Goal: Task Accomplishment & Management: Manage account settings

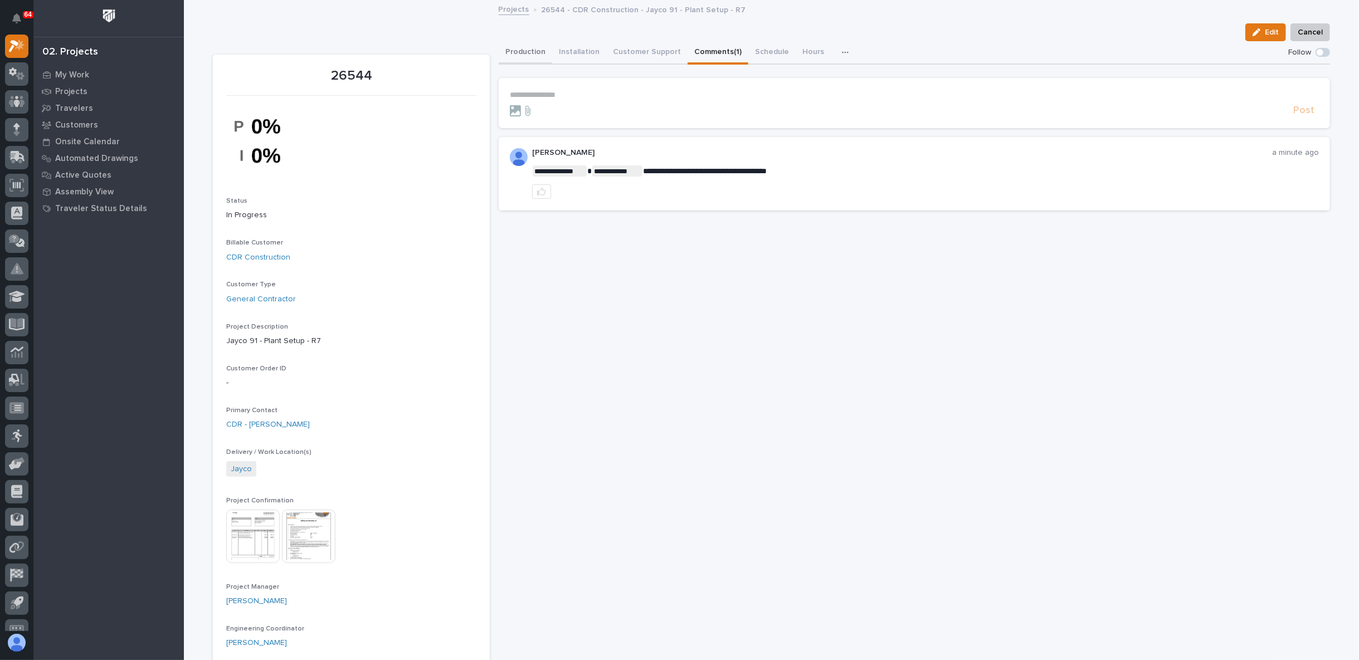
click at [525, 56] on button "Production" at bounding box center [525, 52] width 53 height 23
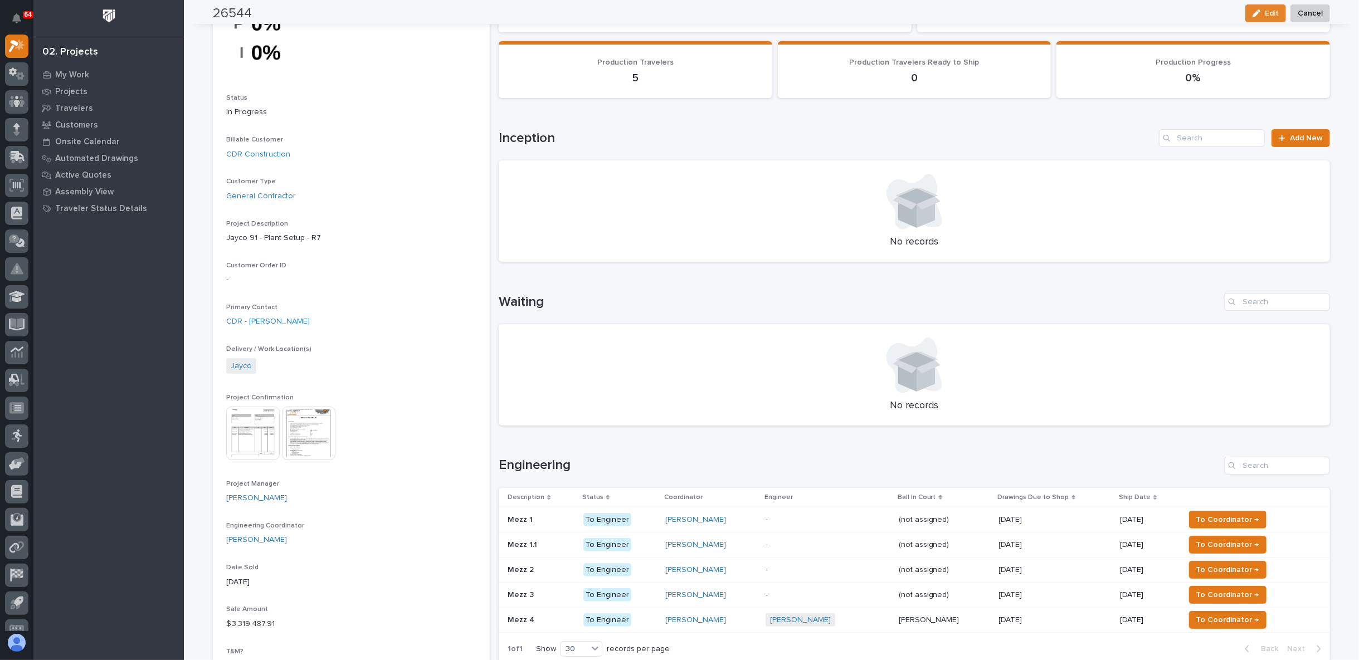
scroll to position [206, 0]
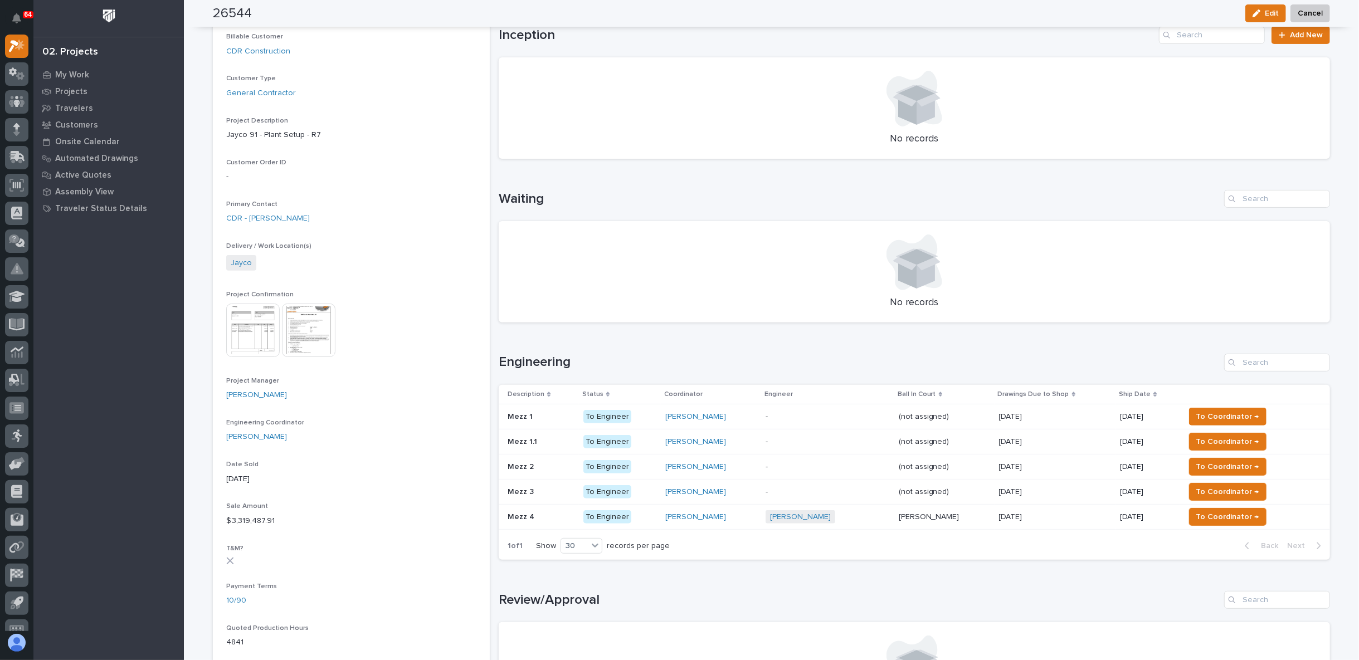
click at [732, 489] on div "[PERSON_NAME]" at bounding box center [710, 491] width 91 height 9
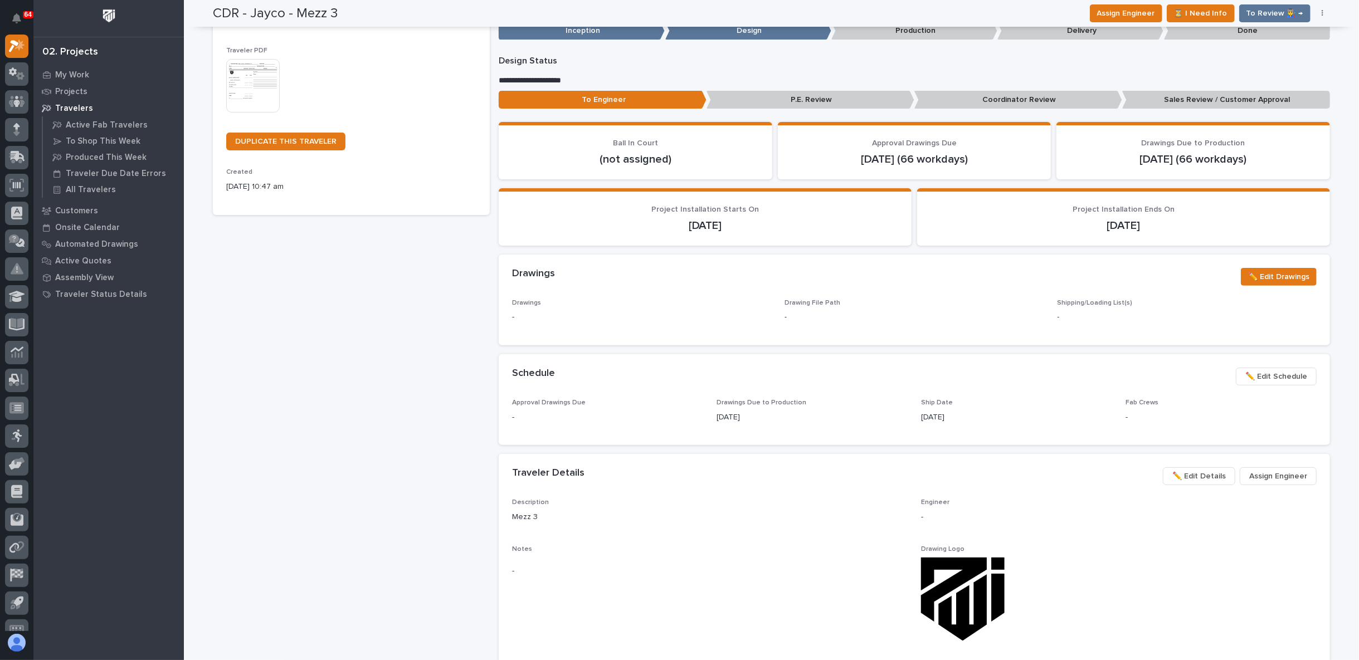
scroll to position [206, 0]
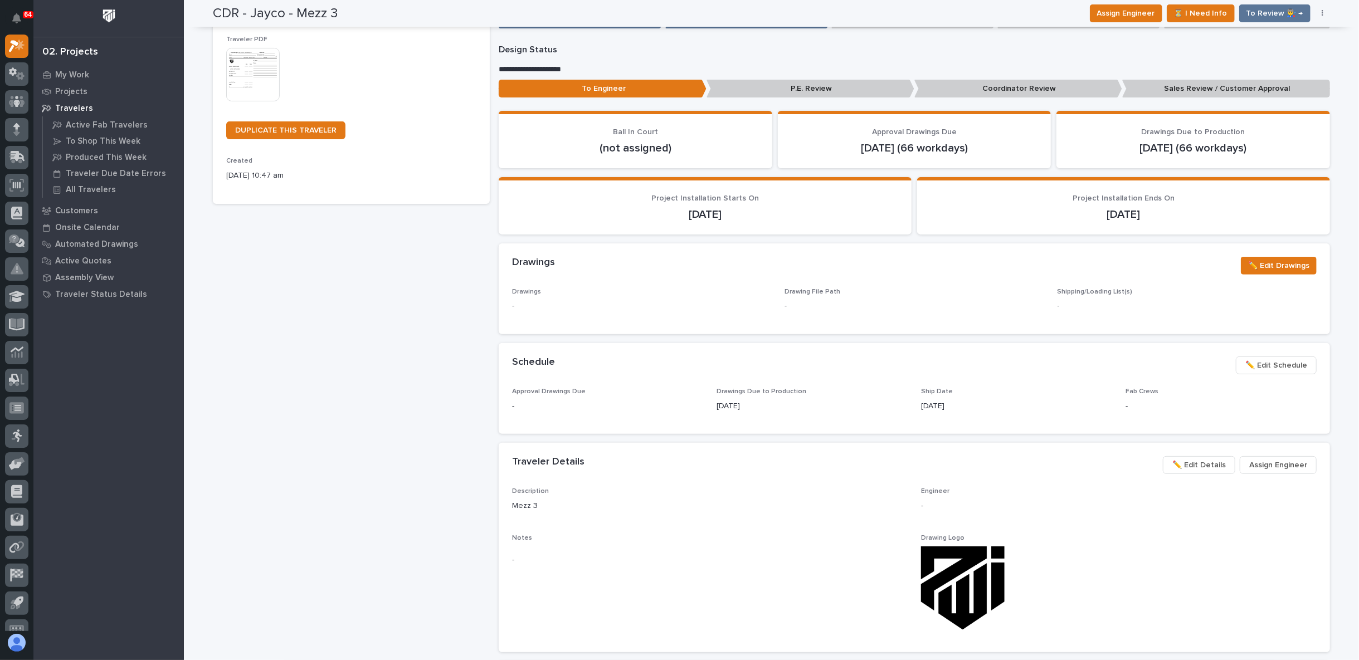
click at [1256, 467] on span "Assign Engineer" at bounding box center [1278, 464] width 58 height 13
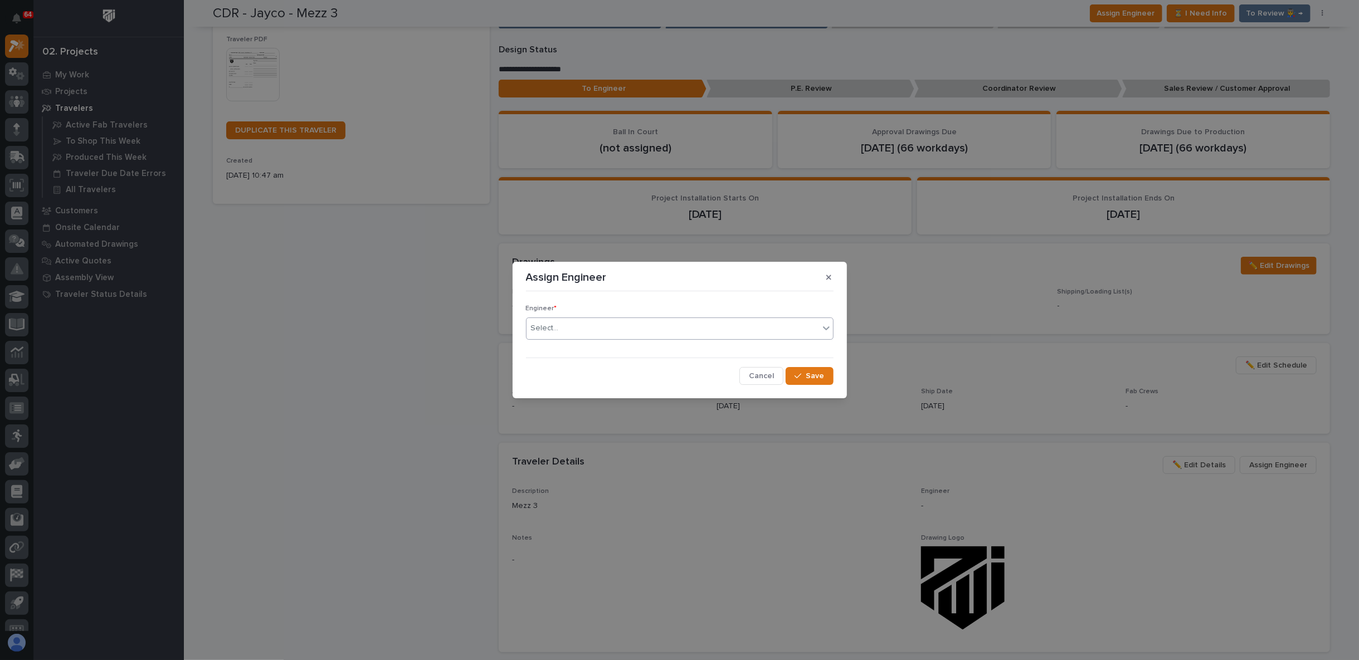
click at [729, 329] on div "Select..." at bounding box center [672, 328] width 292 height 18
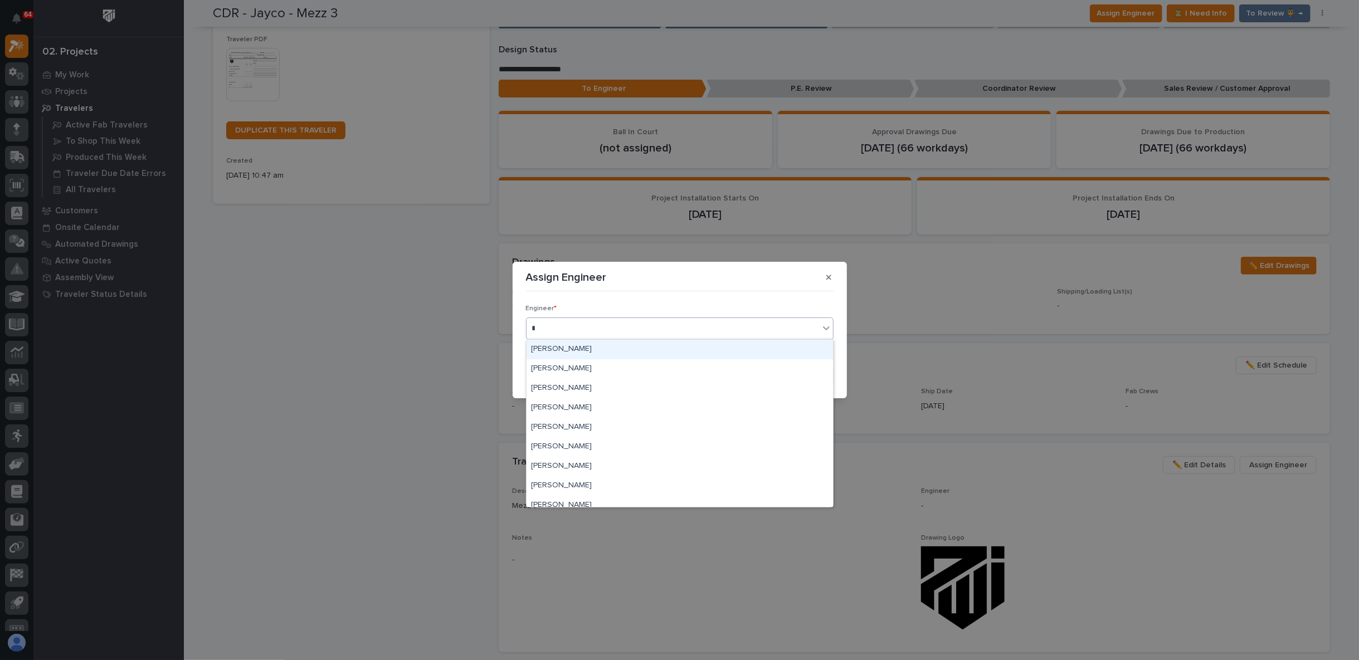
type input "**"
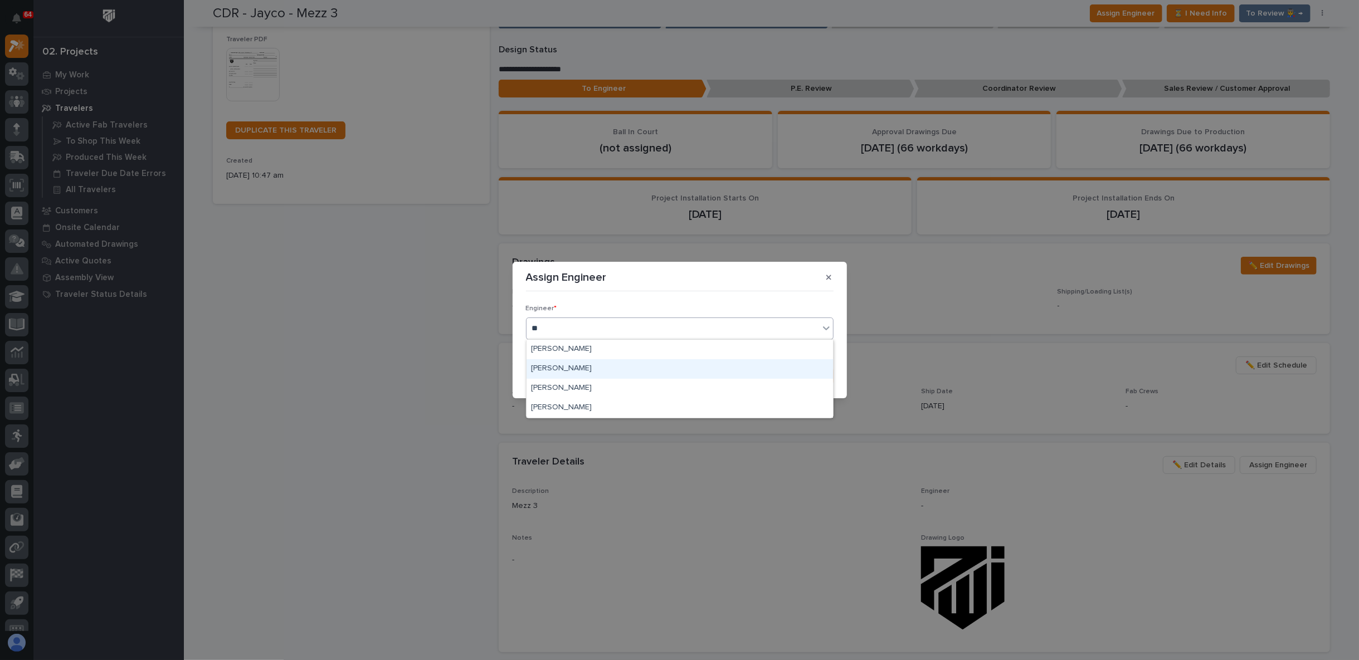
click at [607, 367] on div "[PERSON_NAME]" at bounding box center [679, 368] width 306 height 19
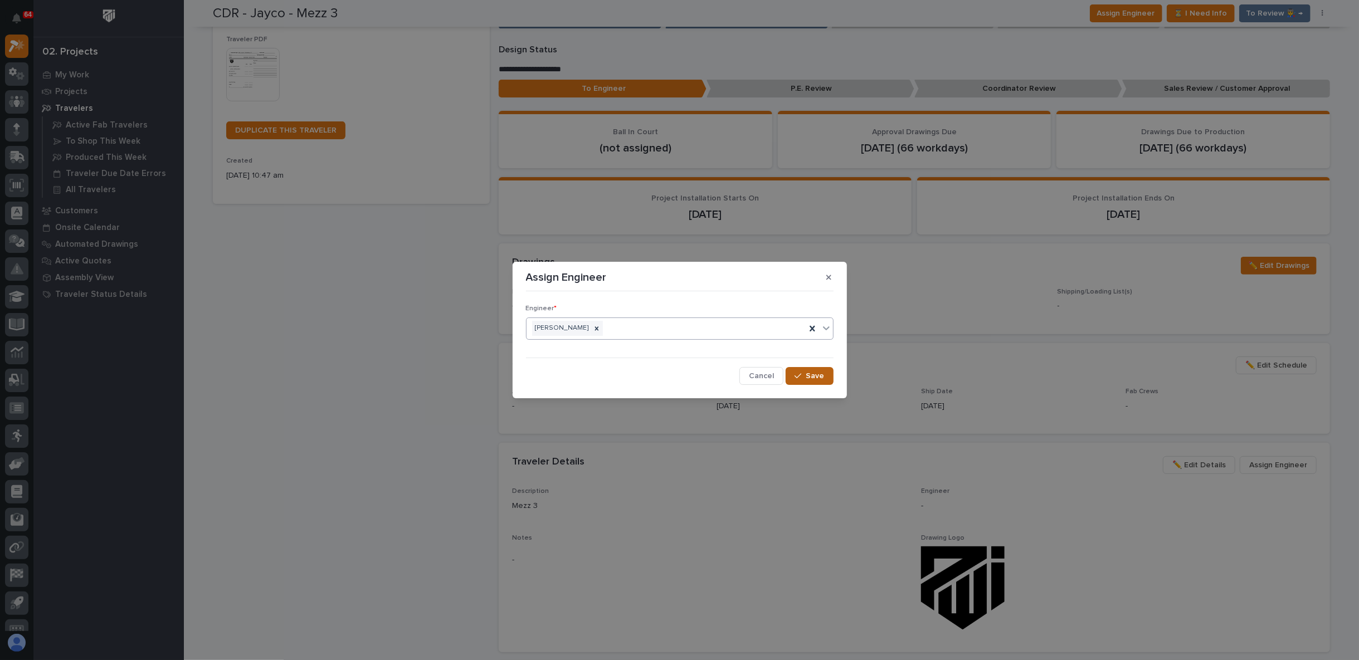
click at [824, 374] on button "Save" at bounding box center [808, 376] width 47 height 18
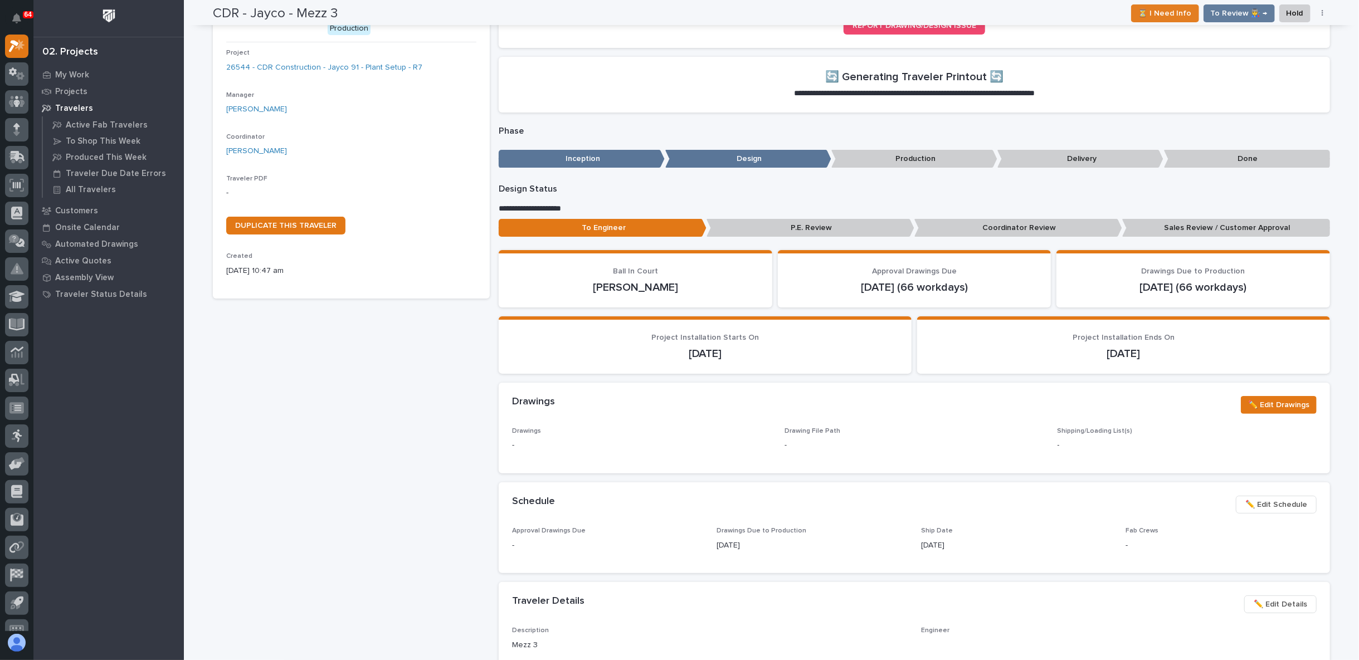
scroll to position [0, 0]
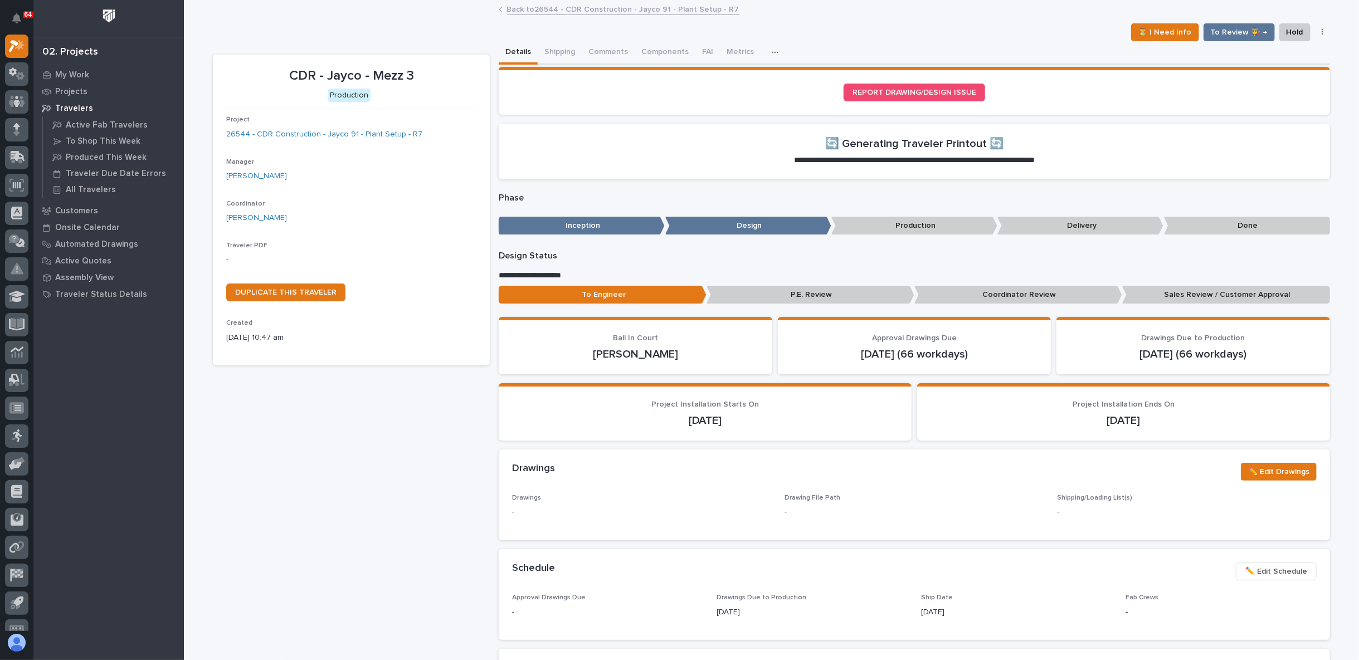
click at [519, 11] on link "Back to 26544 - CDR Construction - Jayco 91 - Plant Setup - R7" at bounding box center [623, 8] width 232 height 13
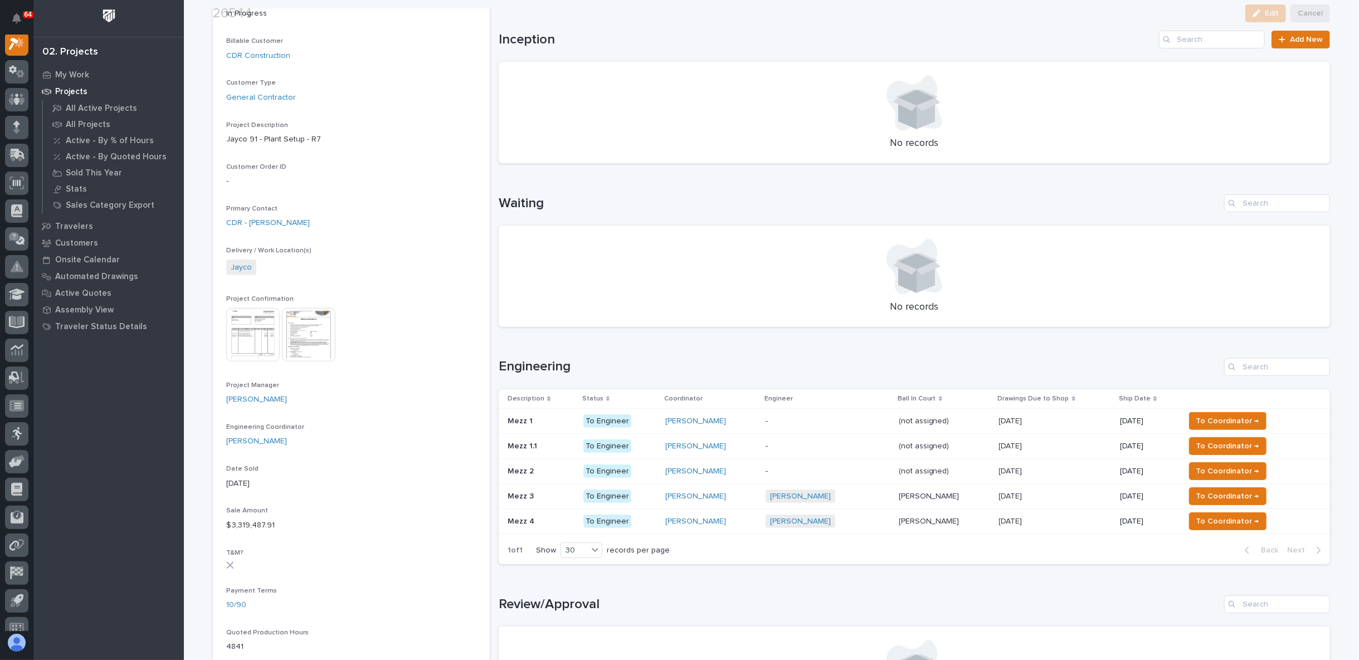
scroll to position [206, 0]
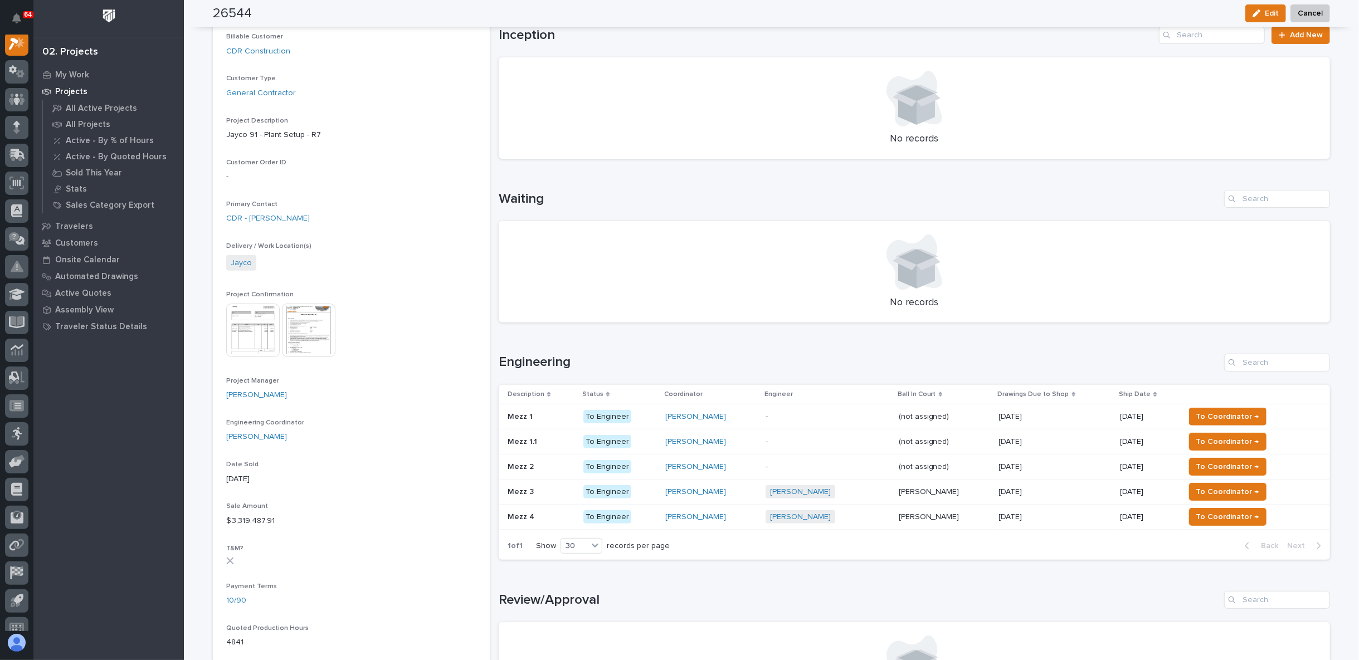
click at [802, 462] on p "-" at bounding box center [827, 466] width 124 height 9
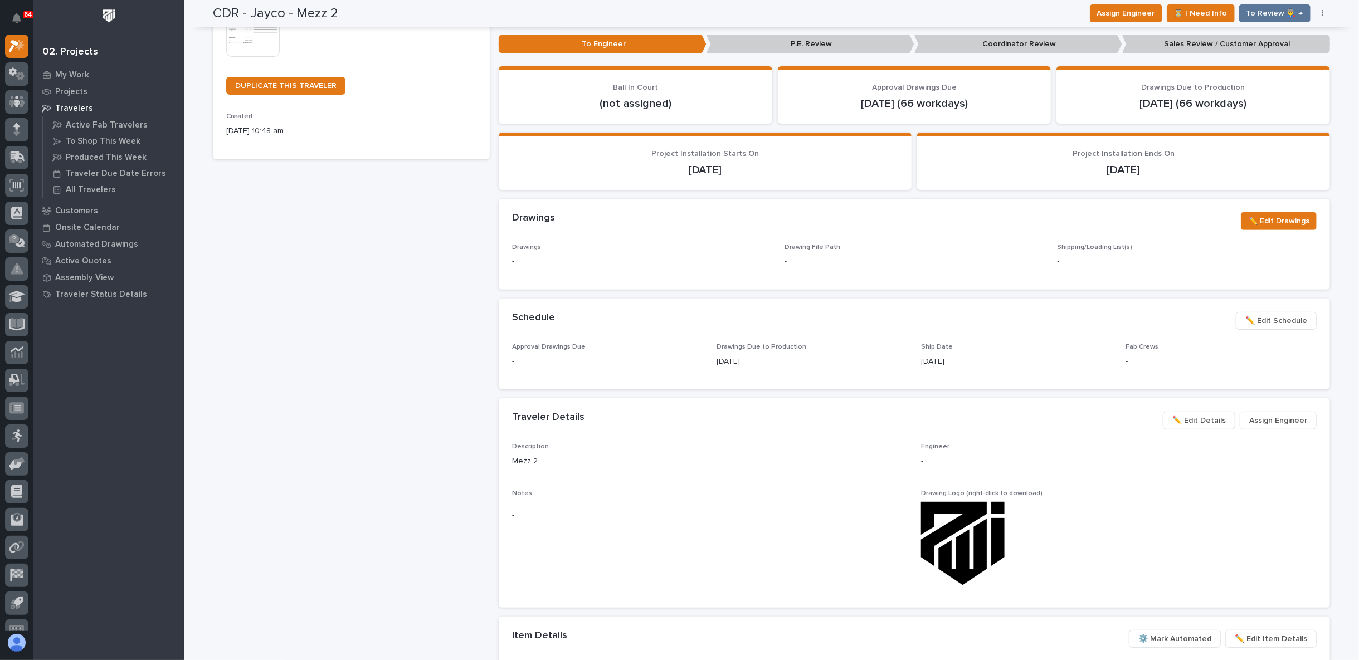
scroll to position [309, 0]
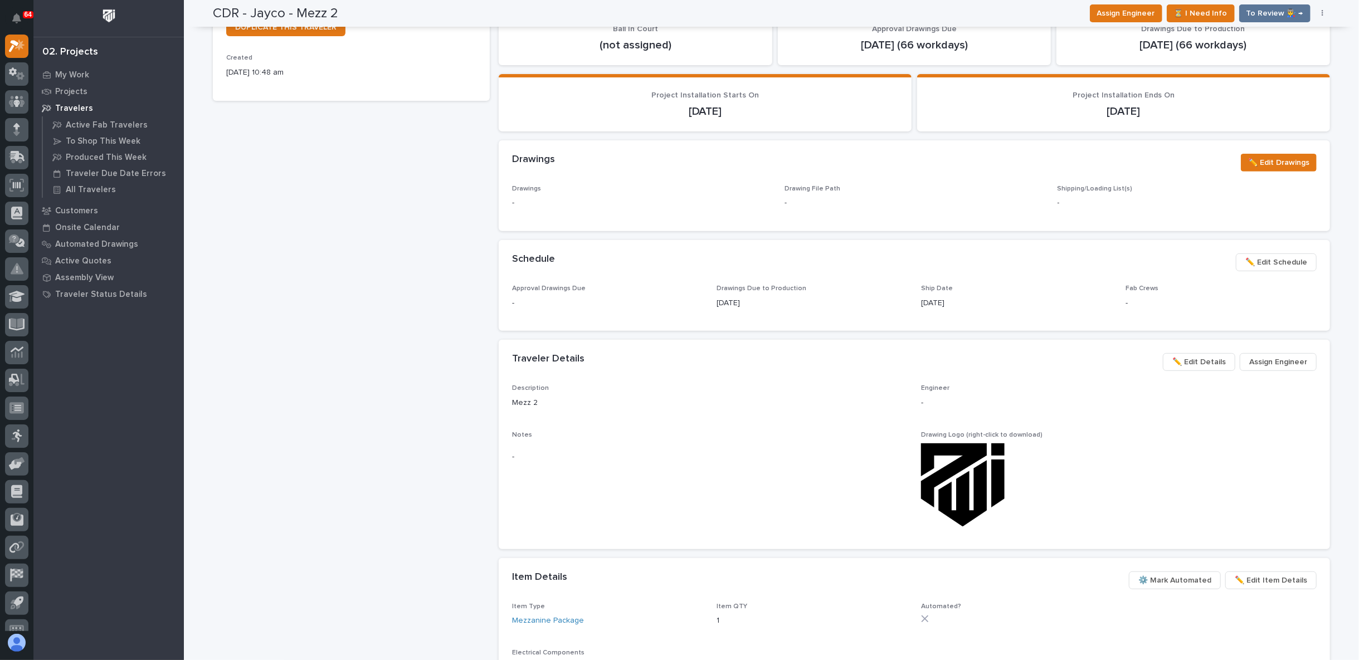
click at [1251, 361] on span "Assign Engineer" at bounding box center [1278, 361] width 58 height 13
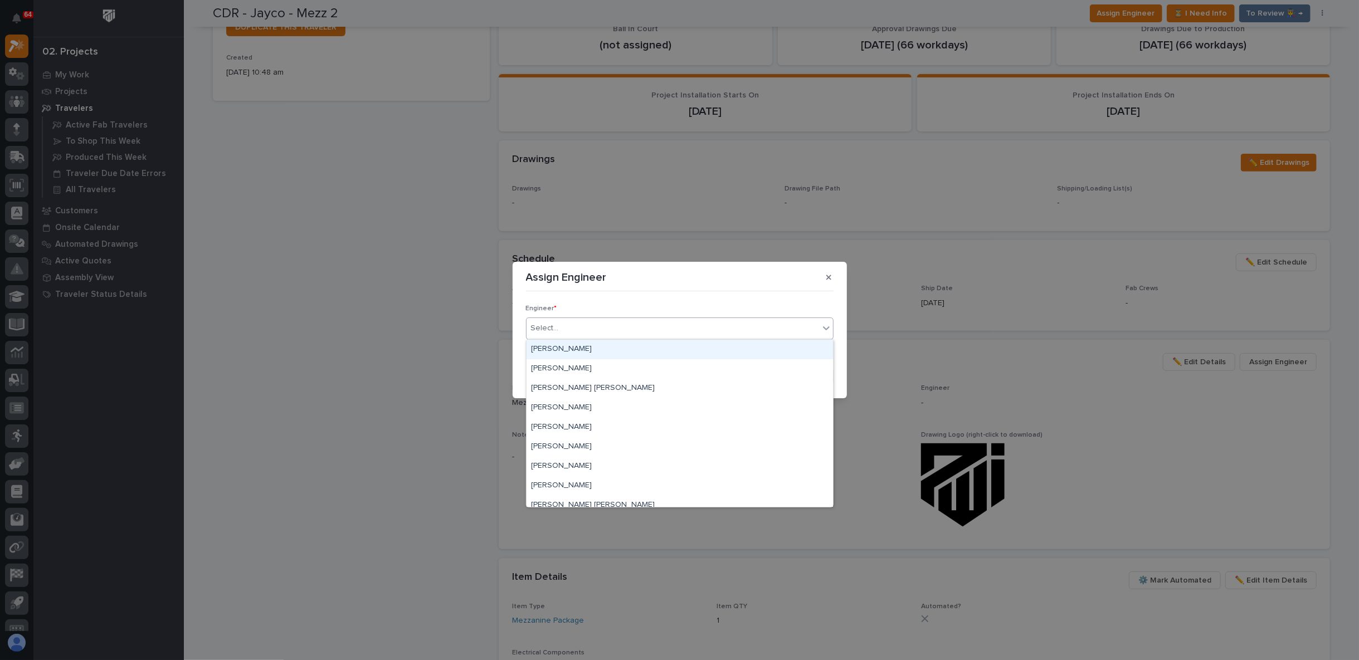
click at [553, 329] on div "Select..." at bounding box center [545, 329] width 28 height 12
type input "**"
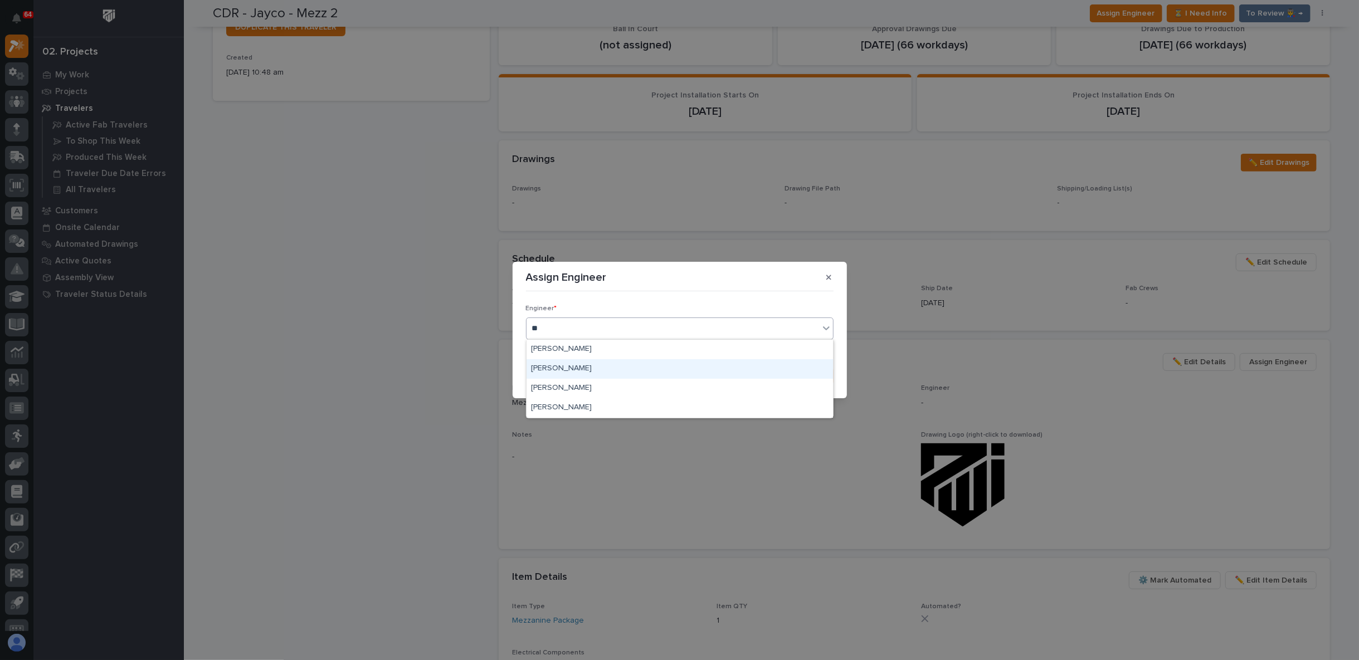
click at [559, 371] on div "[PERSON_NAME]" at bounding box center [679, 368] width 306 height 19
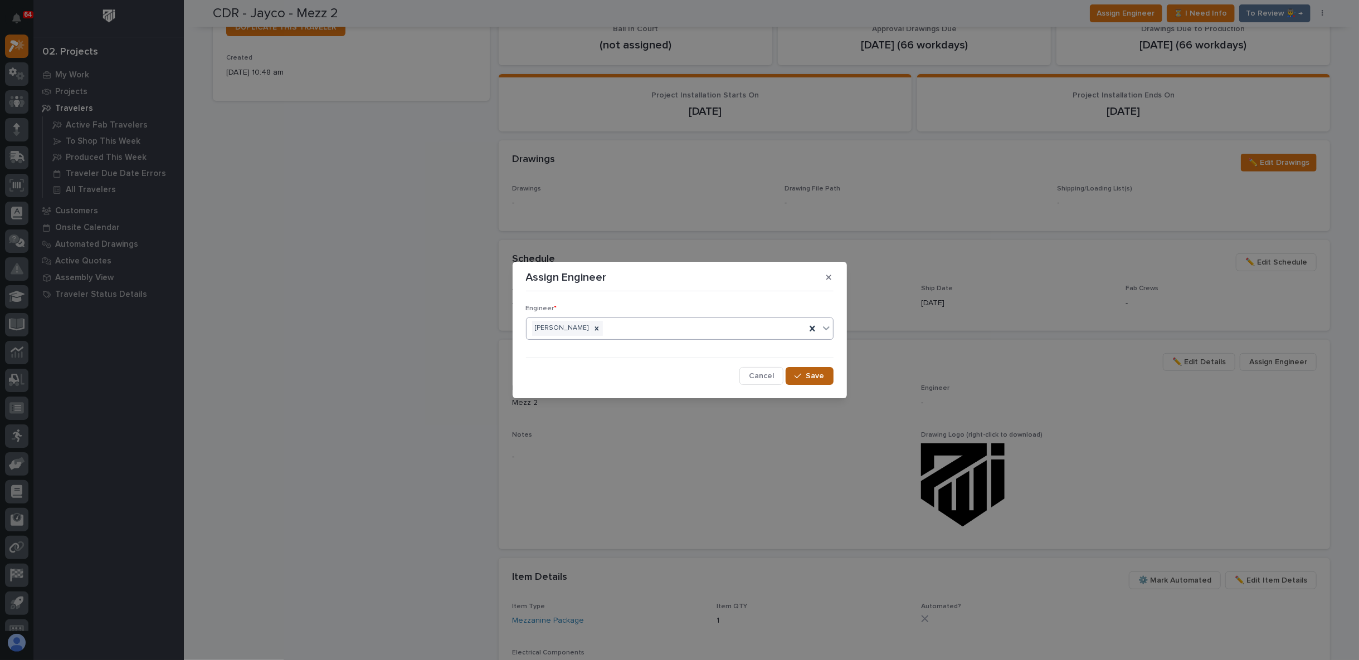
click at [809, 379] on span "Save" at bounding box center [815, 376] width 18 height 10
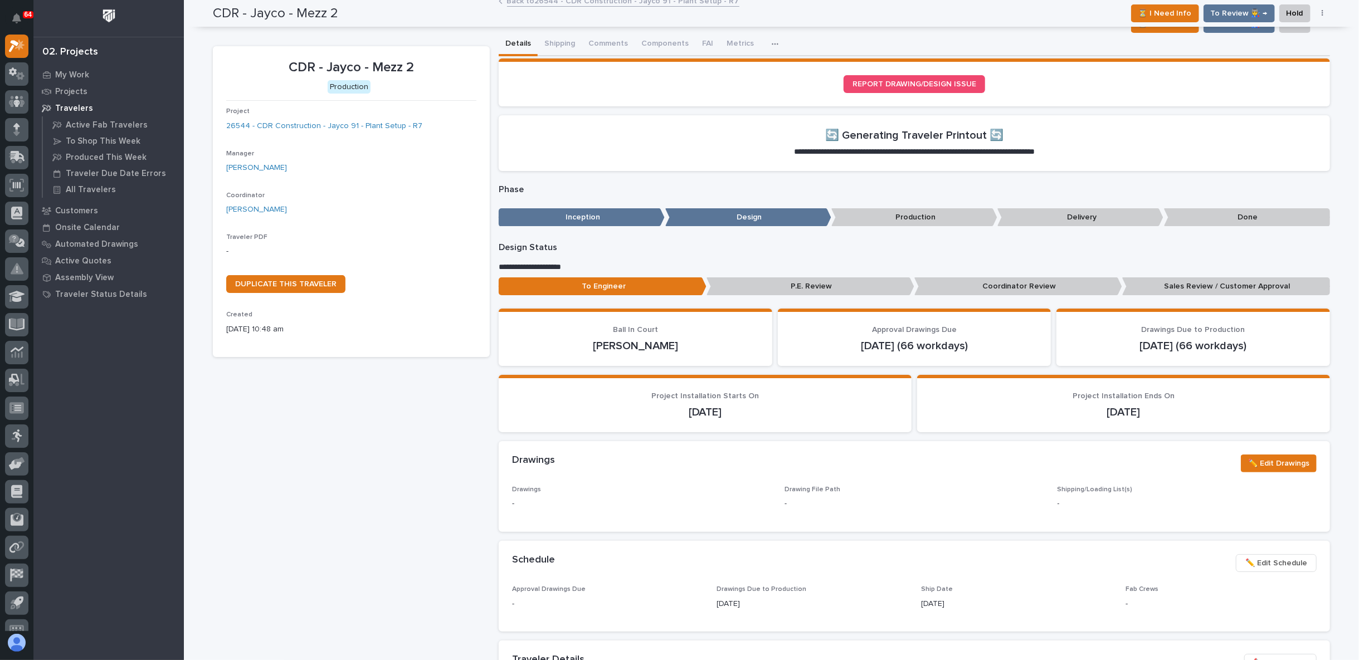
scroll to position [0, 0]
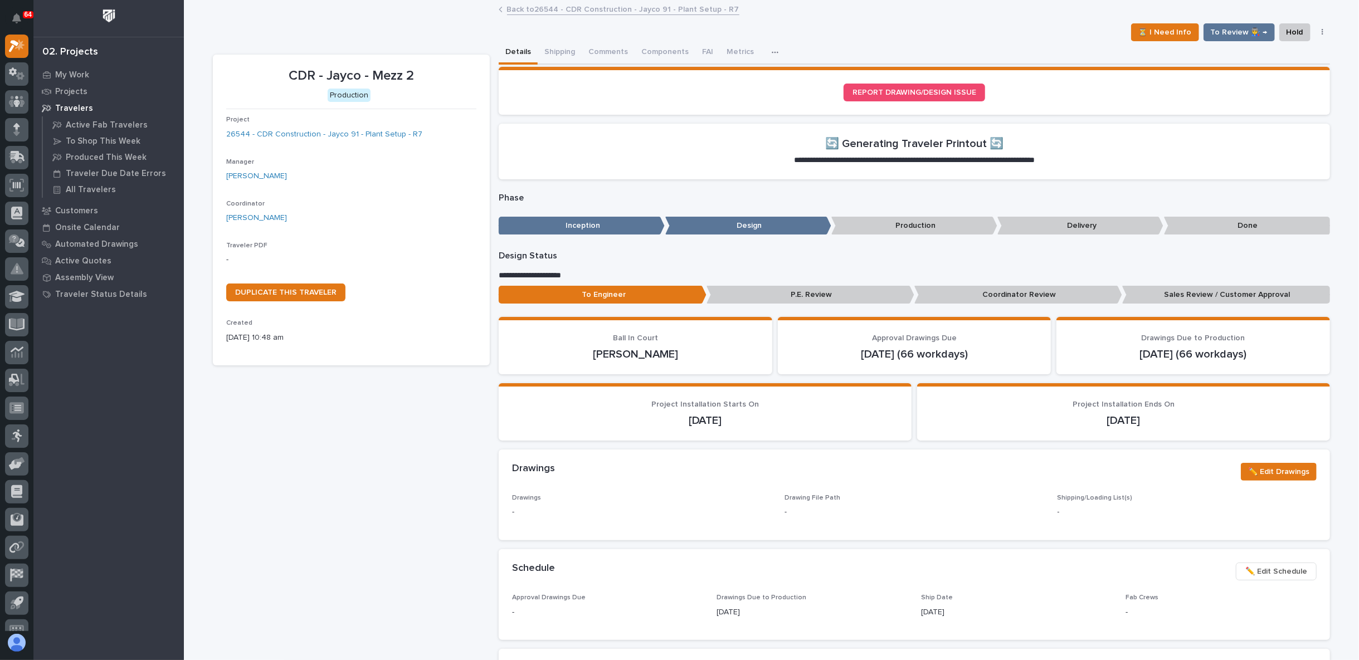
click at [551, 11] on link "Back to 26544 - CDR Construction - Jayco 91 - Plant Setup - R7" at bounding box center [623, 8] width 232 height 13
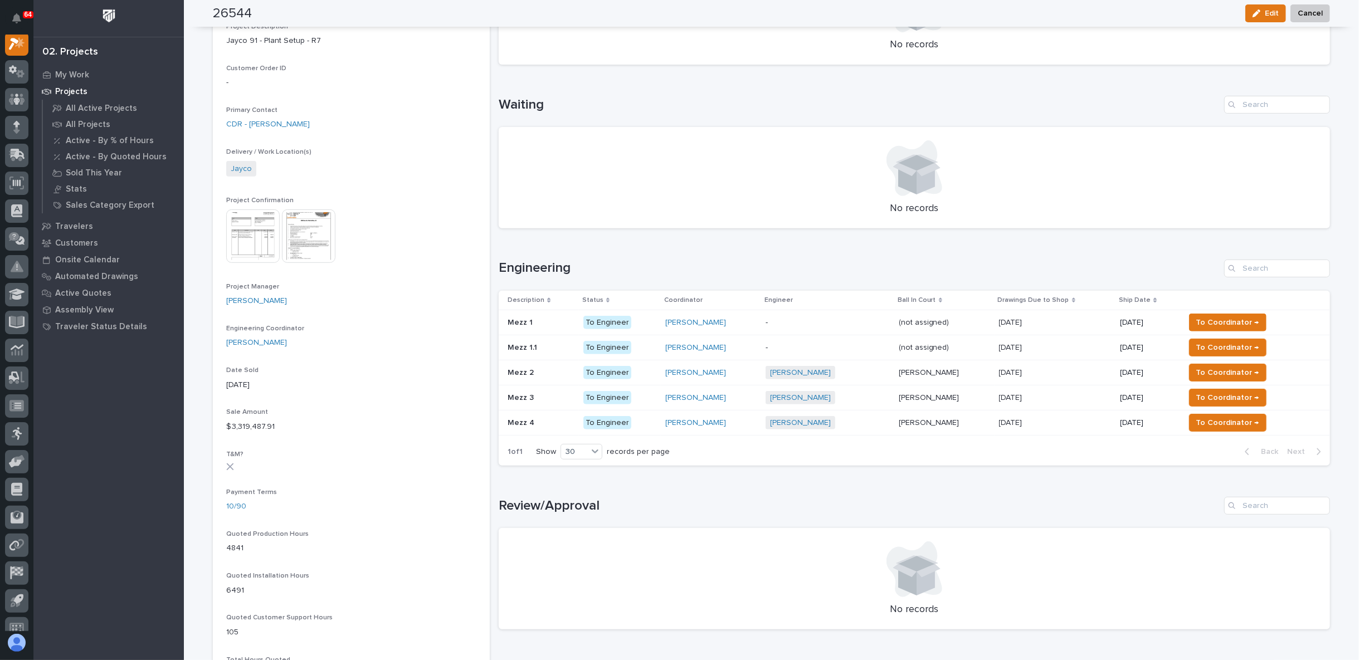
scroll to position [309, 0]
